Goal: Information Seeking & Learning: Find contact information

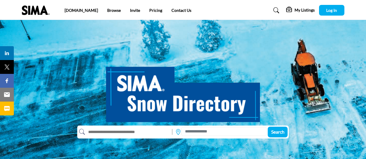
scroll to position [29, 0]
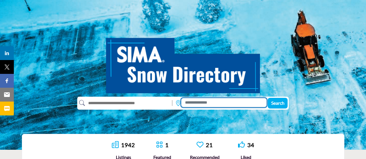
click at [189, 102] on input at bounding box center [223, 102] width 85 height 9
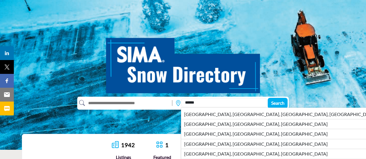
click at [203, 124] on li "[GEOGRAPHIC_DATA], [GEOGRAPHIC_DATA], [GEOGRAPHIC_DATA]" at bounding box center [280, 124] width 198 height 10
type input "**********"
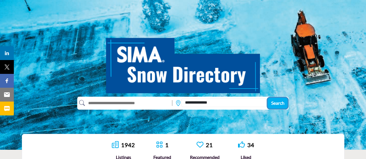
click at [277, 104] on span "Search" at bounding box center [277, 102] width 13 height 5
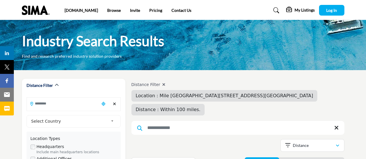
type input "**********"
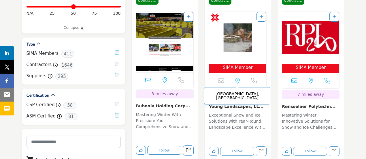
scroll to position [202, 0]
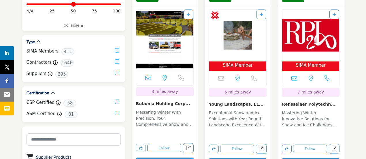
drag, startPoint x: 134, startPoint y: 89, endPoint x: 187, endPoint y: 88, distance: 53.4
click at [187, 88] on div "NY, USA 3 miles away" at bounding box center [165, 88] width 66 height 167
copy link "Bubonia Holding Corp..."
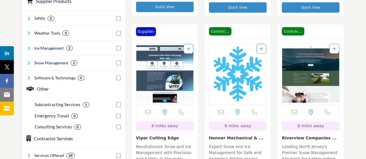
scroll to position [375, 0]
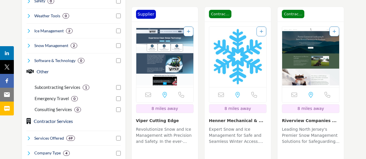
drag, startPoint x: 134, startPoint y: 102, endPoint x: 175, endPoint y: 109, distance: 41.3
click at [176, 108] on div "Email is currently unavailable for this contact. NY, USA 8 miles away" at bounding box center [165, 105] width 66 height 167
copy link "Viper Cutting Edge"
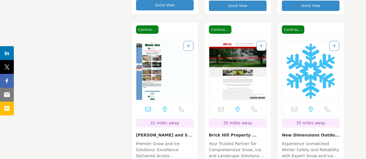
scroll to position [750, 0]
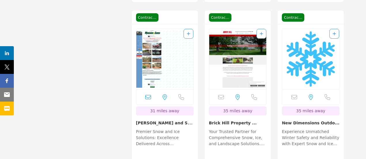
drag, startPoint x: 136, startPoint y: 109, endPoint x: 184, endPoint y: 105, distance: 48.1
click at [184, 105] on div "NY, USA 31 miles away" at bounding box center [165, 107] width 66 height 167
copy link "[PERSON_NAME] and Sons Land..."
drag, startPoint x: 197, startPoint y: 111, endPoint x: 217, endPoint y: 116, distance: 20.8
click at [198, 112] on div "Contractor Contractor NY, USA" at bounding box center [164, 100] width 67 height 181
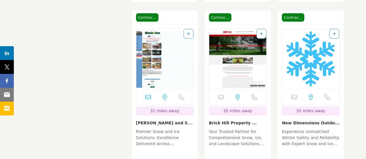
drag, startPoint x: 207, startPoint y: 108, endPoint x: 250, endPoint y: 110, distance: 43.3
click at [250, 110] on div "Email is currently unavailable for this contact. MA, USA 35 miles away" at bounding box center [238, 107] width 66 height 167
copy link "Brick Hill Property ..."
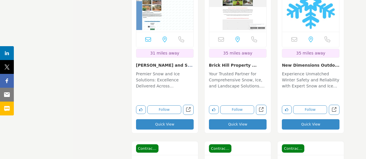
scroll to position [836, 0]
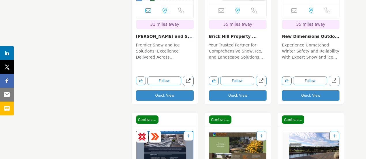
drag, startPoint x: 203, startPoint y: 115, endPoint x: 81, endPoint y: 118, distance: 122.0
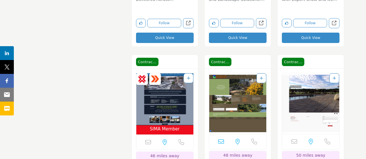
scroll to position [923, 0]
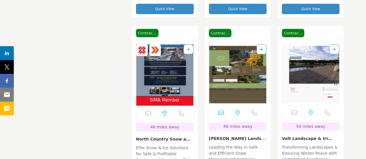
drag, startPoint x: 204, startPoint y: 125, endPoint x: 256, endPoint y: 124, distance: 51.6
click at [256, 124] on div "Contractor Contractor NY, USA 48 miles away Quick View" at bounding box center [237, 119] width 73 height 187
copy link "[PERSON_NAME] Landscape & Ir..."
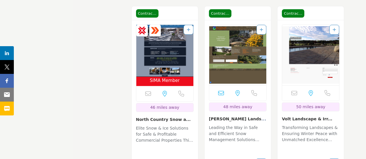
scroll to position [952, 0]
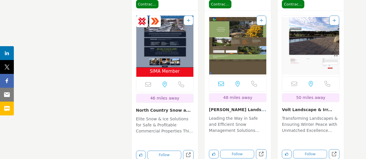
drag, startPoint x: 280, startPoint y: 93, endPoint x: 325, endPoint y: 93, distance: 45.6
click at [326, 93] on div "Email is currently unavailable for this contact. NY, USA 50 miles away" at bounding box center [311, 94] width 66 height 167
copy link "Volt Landscape & Irr..."
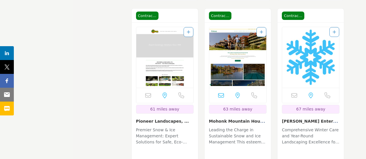
scroll to position [1326, 0]
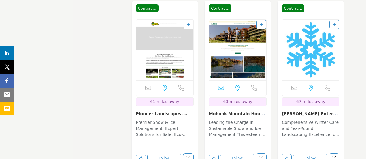
drag, startPoint x: 207, startPoint y: 98, endPoint x: 246, endPoint y: 101, distance: 39.3
click at [246, 101] on div "NY, USA 63 miles away" at bounding box center [238, 98] width 66 height 167
copy link "Mohonk Mountain"
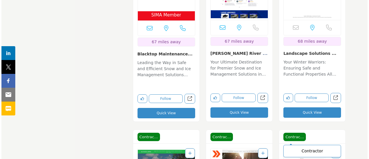
scroll to position [1586, 0]
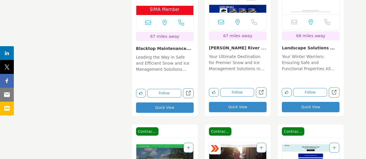
drag, startPoint x: 316, startPoint y: 94, endPoint x: 313, endPoint y: 95, distance: 2.9
click at [313, 102] on button "Quick View" at bounding box center [311, 107] width 58 height 10
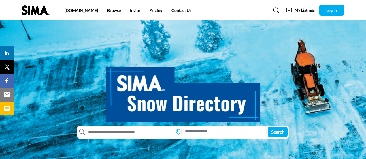
scroll to position [29, 0]
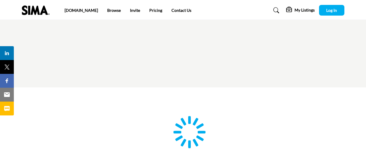
scroll to position [29, 0]
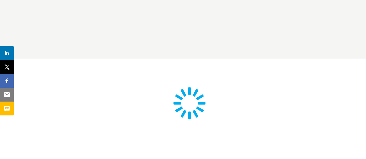
type input "**********"
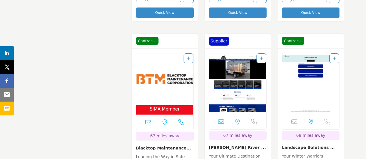
scroll to position [1500, 0]
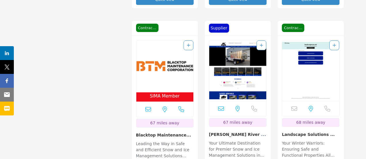
drag, startPoint x: 281, startPoint y: 117, endPoint x: 335, endPoint y: 120, distance: 54.0
click at [335, 120] on div "Email is currently unavailable for this contact. [GEOGRAPHIC_DATA], [GEOGRAPHIC…" at bounding box center [311, 119] width 66 height 167
copy link "Landscape Solutions ..."
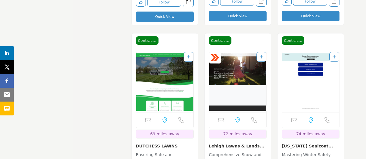
scroll to position [1701, 0]
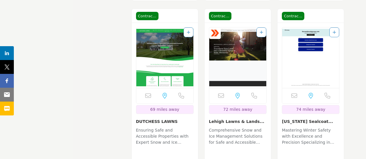
drag, startPoint x: 133, startPoint y: 107, endPoint x: 172, endPoint y: 106, distance: 39.2
click at [174, 106] on div "Email is currently unavailable for this contact. [GEOGRAPHIC_DATA], [GEOGRAPHIC…" at bounding box center [165, 106] width 66 height 167
drag, startPoint x: 172, startPoint y: 106, endPoint x: 167, endPoint y: 108, distance: 5.5
copy link "DUTCHESS LAWNS"
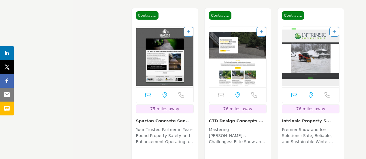
scroll to position [1903, 0]
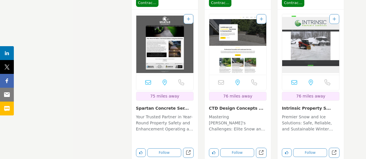
drag, startPoint x: 277, startPoint y: 92, endPoint x: 318, endPoint y: 95, distance: 40.5
click at [321, 97] on div "Contractor Contractor [GEOGRAPHIC_DATA], [GEOGRAPHIC_DATA]" at bounding box center [310, 85] width 67 height 181
copy link "Intrinsic Property S.."
